Goal: Task Accomplishment & Management: Use online tool/utility

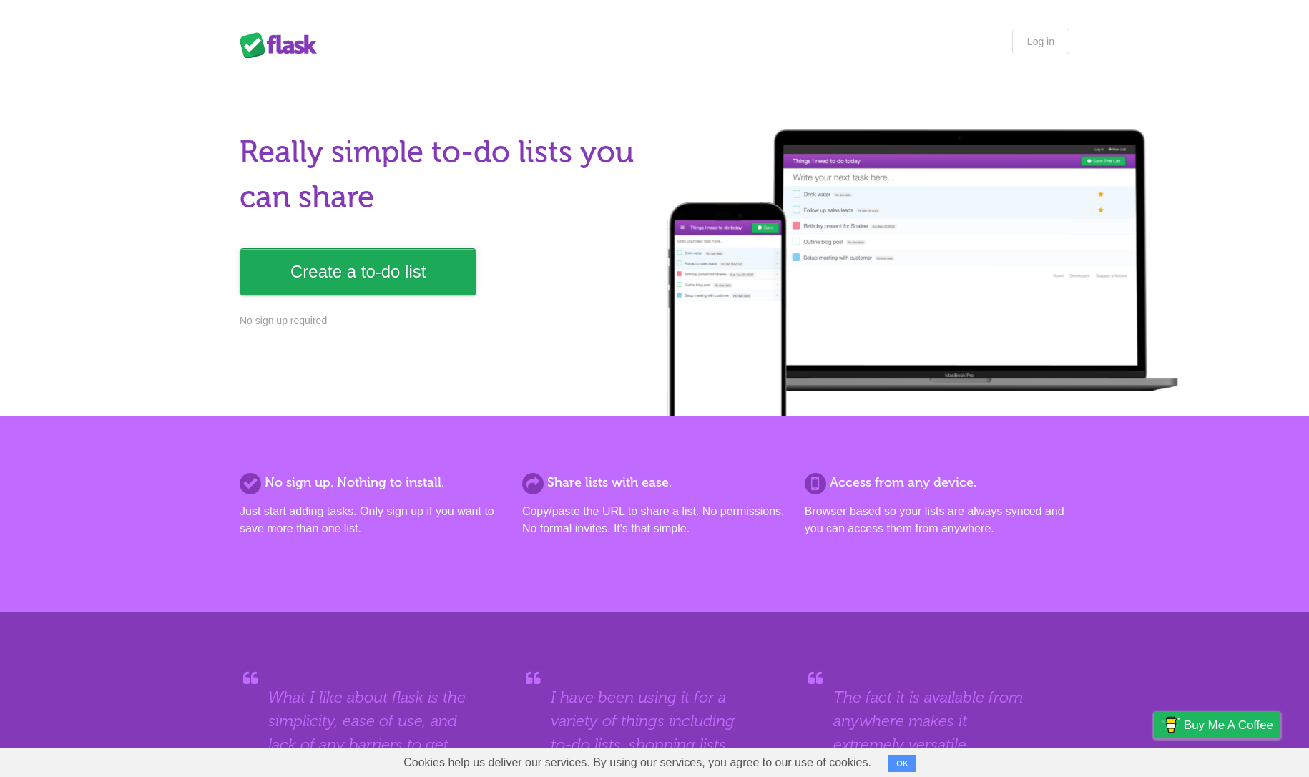
click at [353, 270] on link "Create a to-do list" at bounding box center [358, 271] width 237 height 47
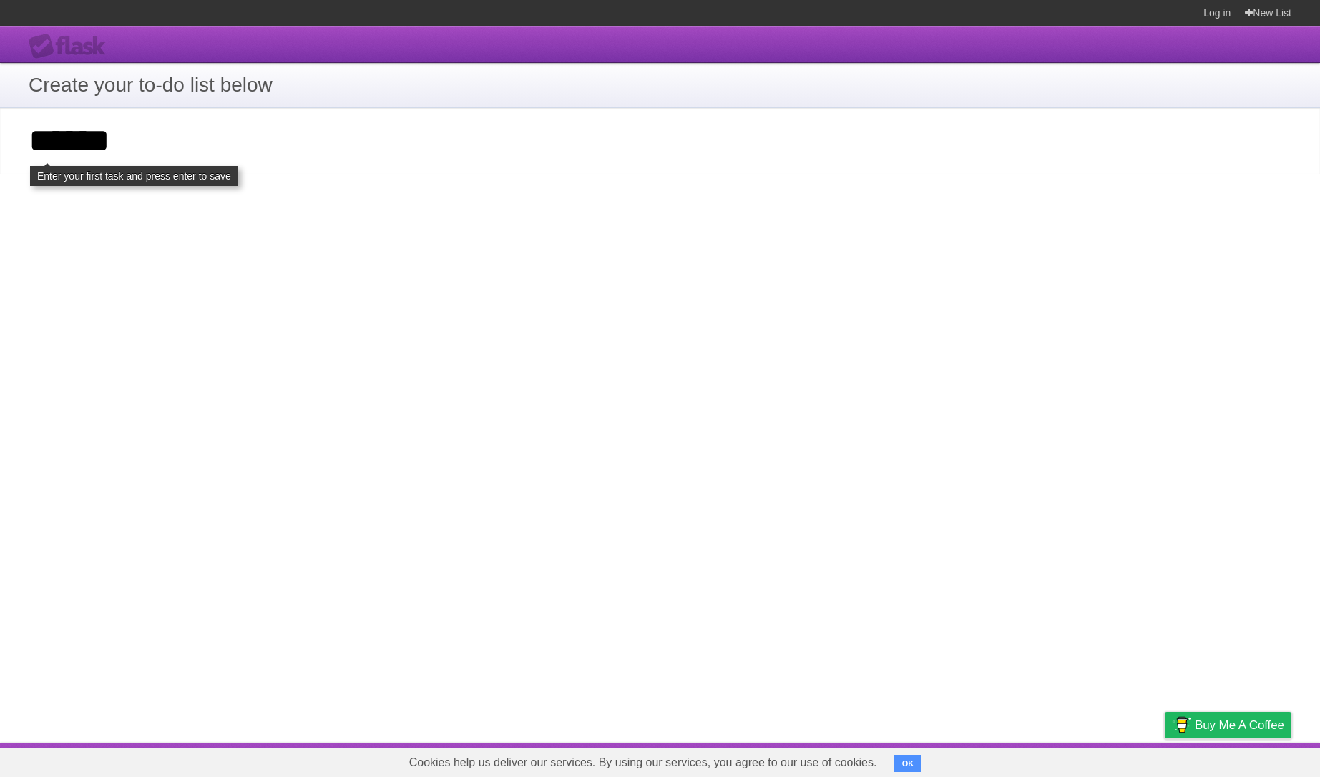
type input "******"
click input "**********" at bounding box center [0, 0] width 0 height 0
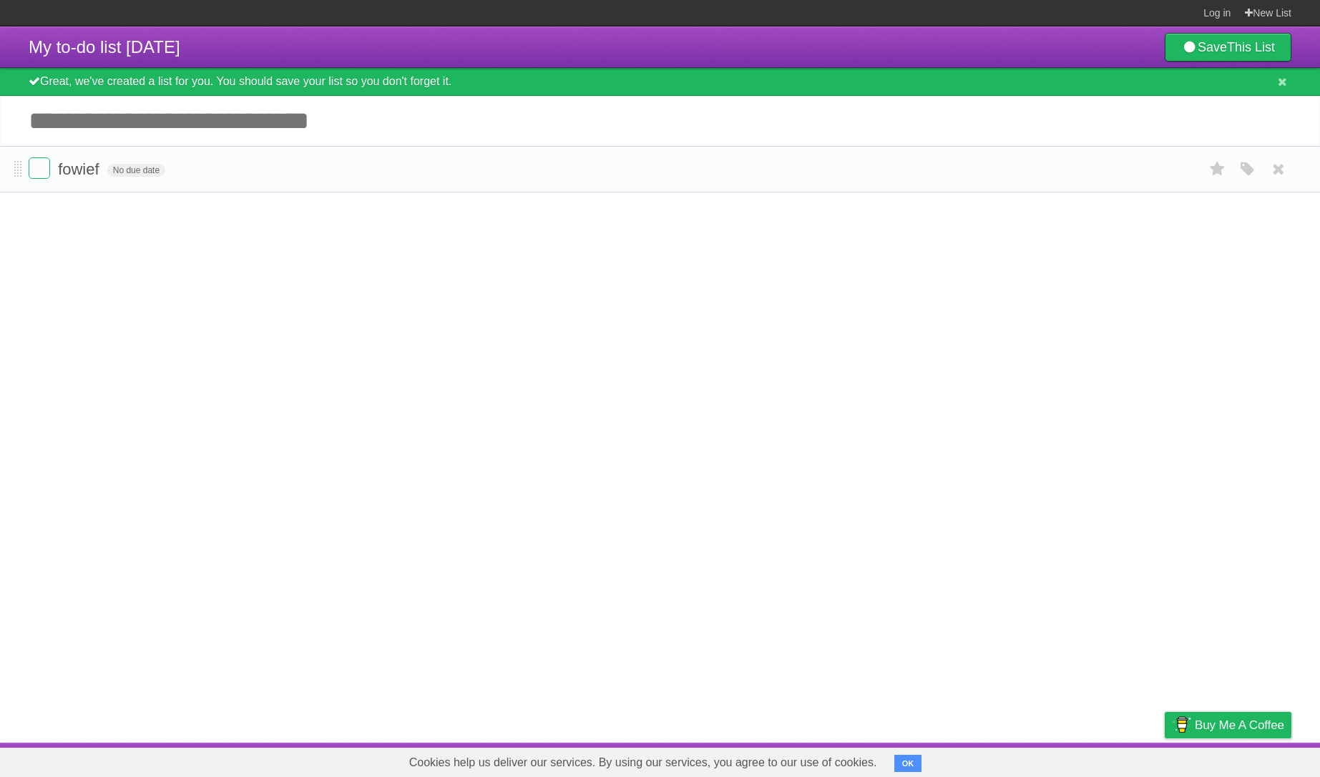
click at [509, 180] on form "fowief No due date White Red Blue Green Purple Orange" at bounding box center [660, 169] width 1263 height 24
